Goal: Find specific page/section: Find specific page/section

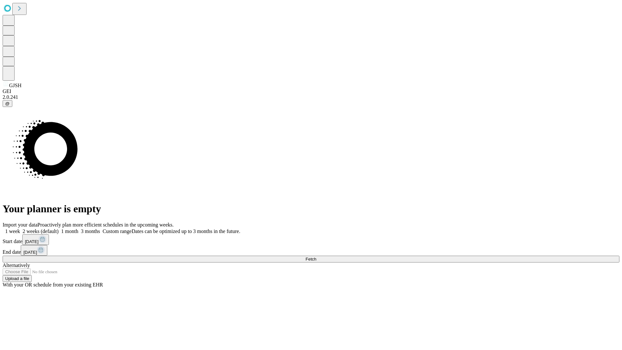
click at [316, 257] on span "Fetch" at bounding box center [311, 259] width 11 height 5
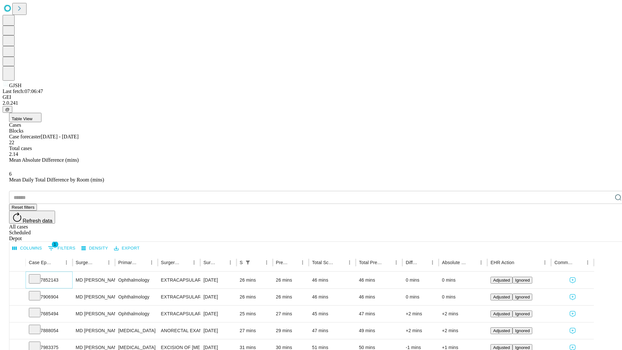
click at [38, 275] on icon at bounding box center [34, 278] width 6 height 6
